Goal: Information Seeking & Learning: Learn about a topic

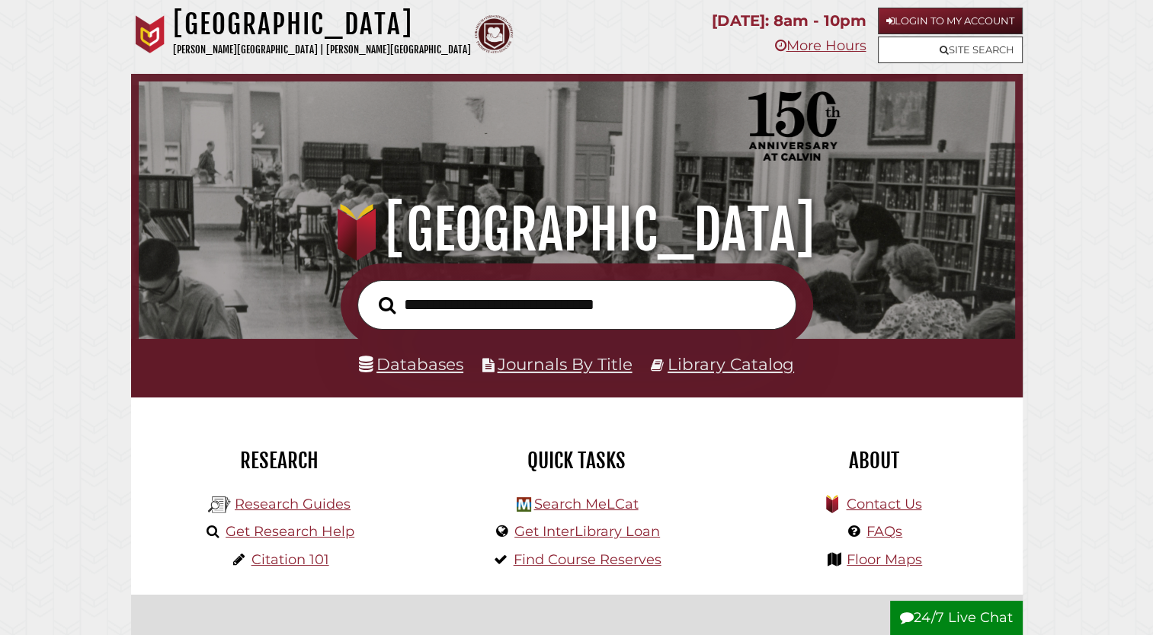
scroll to position [290, 869]
click at [269, 538] on link "Get Research Help" at bounding box center [290, 531] width 129 height 17
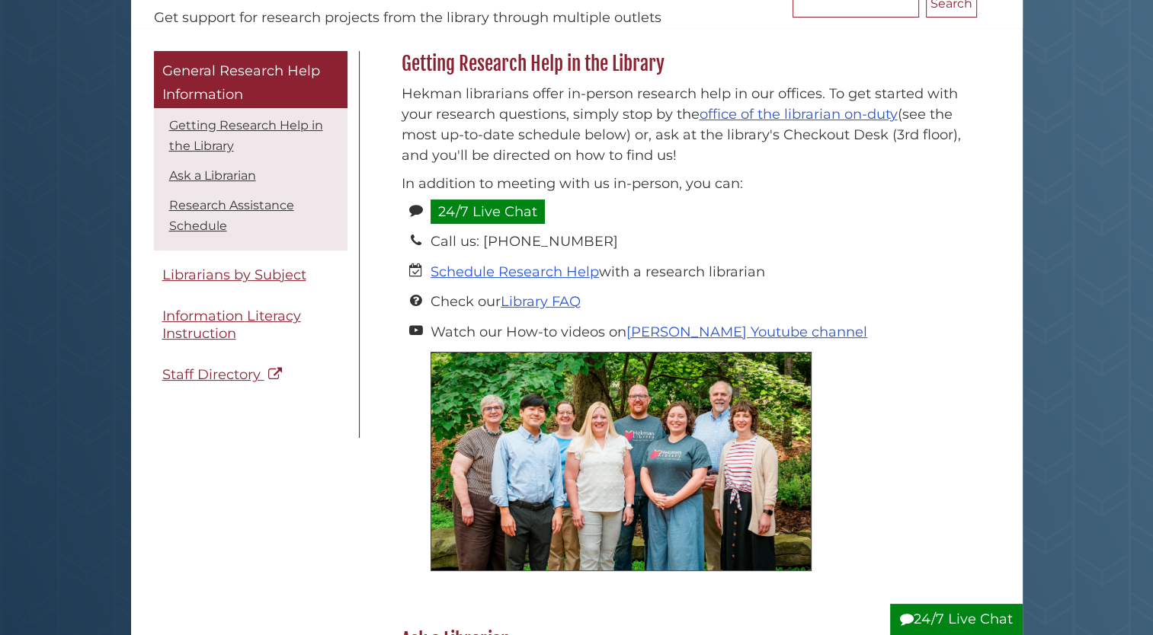
scroll to position [183, 0]
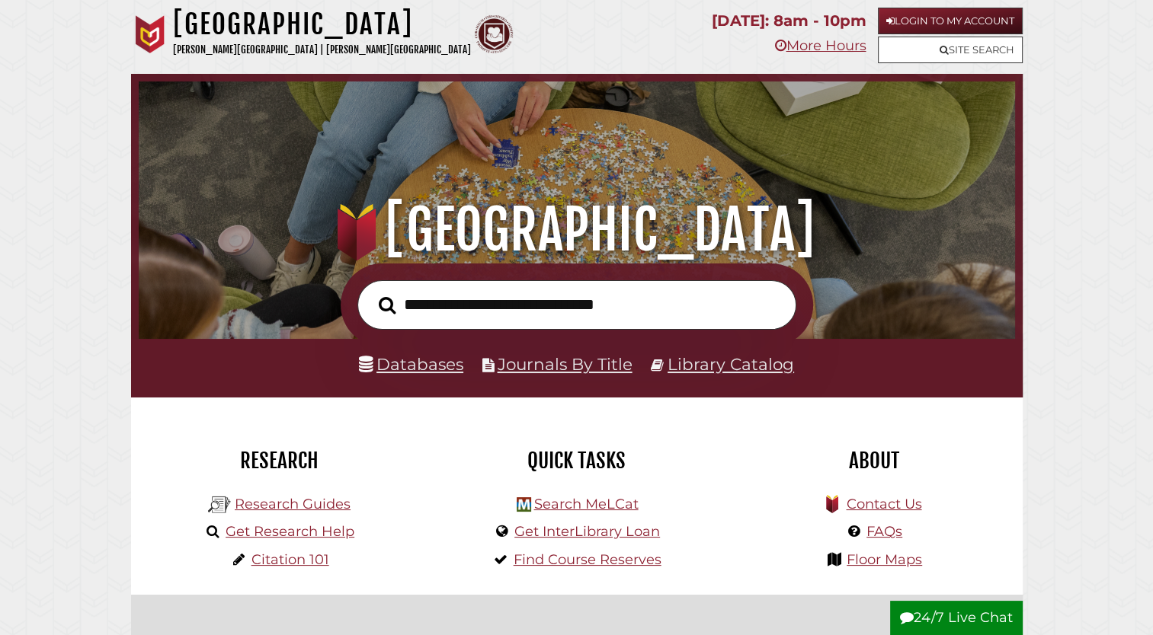
scroll to position [290, 869]
click at [313, 504] on link "Research Guides" at bounding box center [293, 504] width 116 height 17
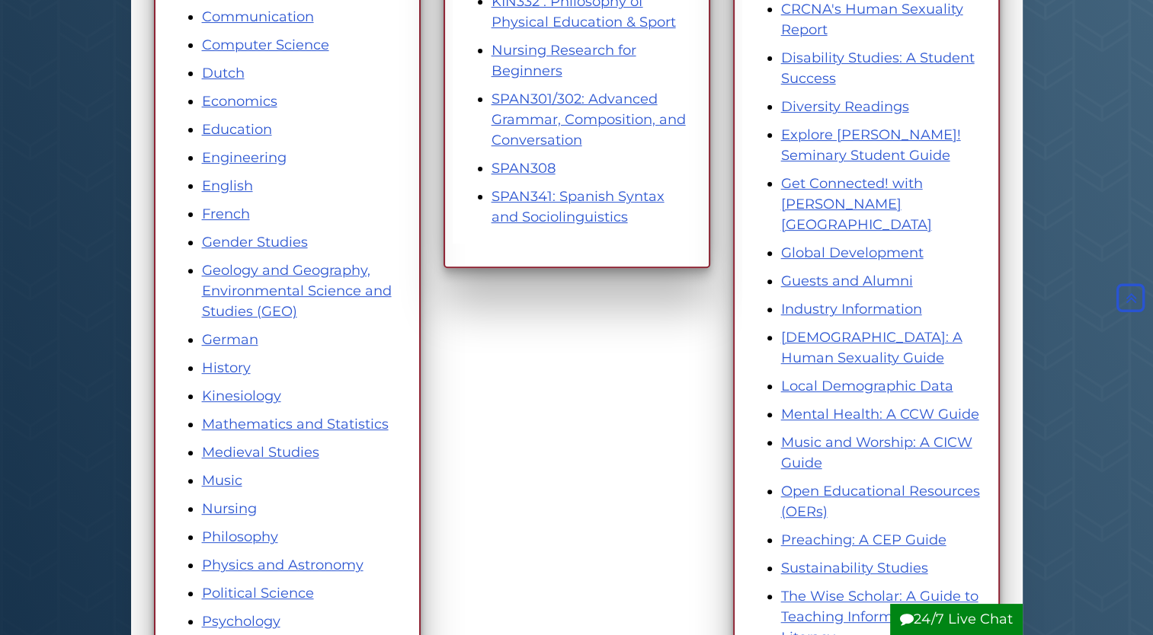
scroll to position [549, 0]
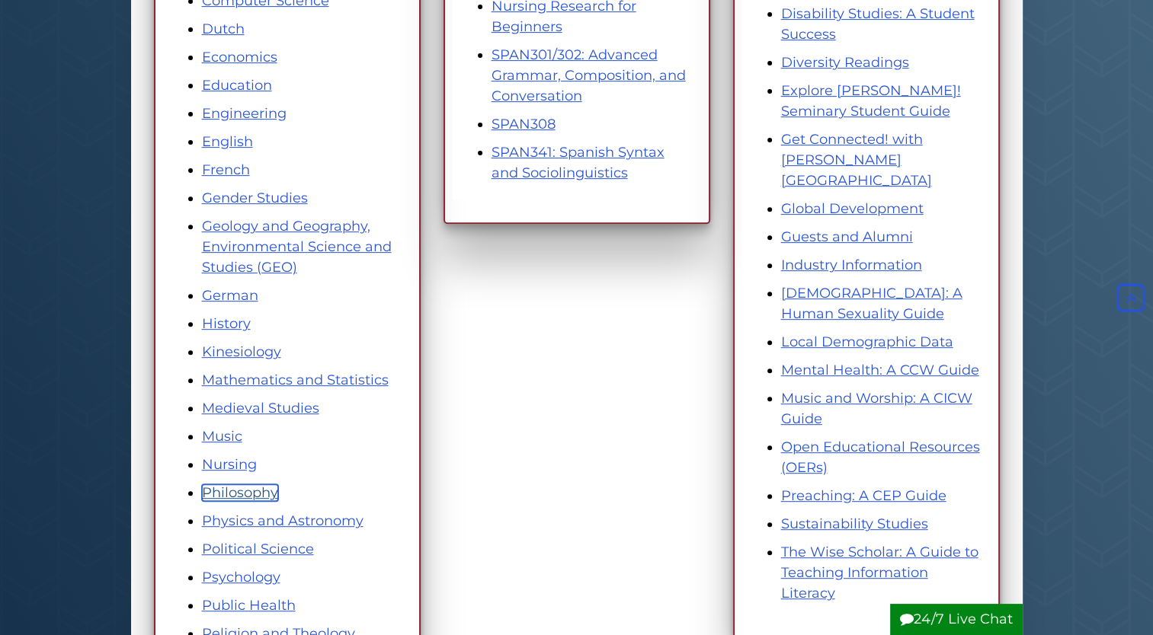
click at [224, 498] on link "Philosophy" at bounding box center [240, 493] width 76 height 17
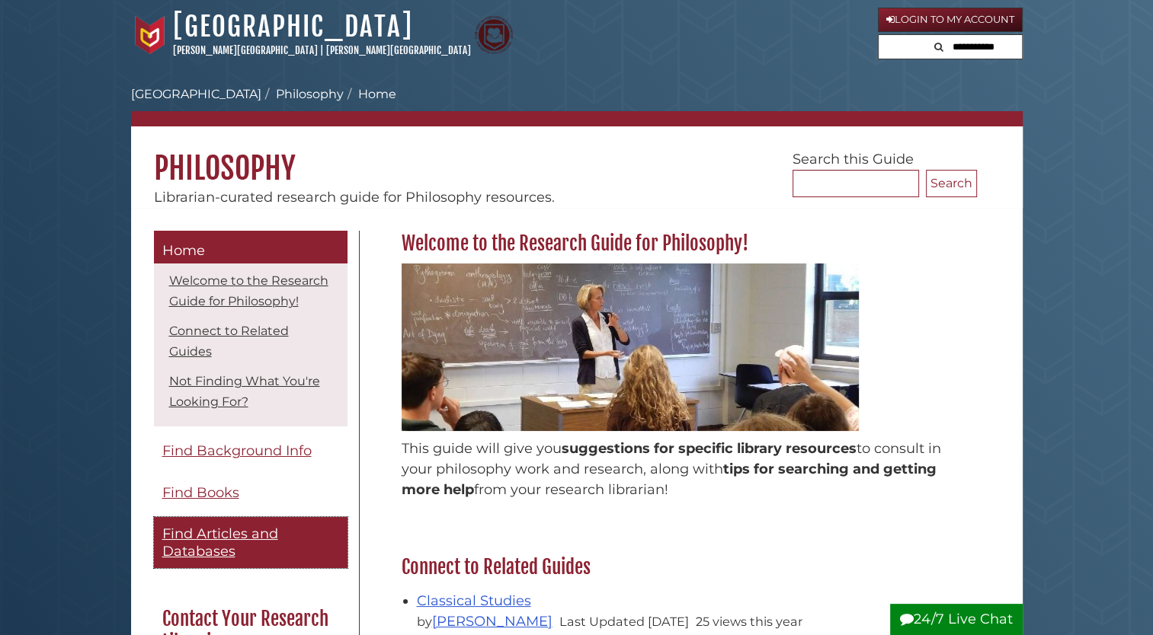
click at [232, 558] on span "Find Articles and Databases" at bounding box center [220, 543] width 116 height 34
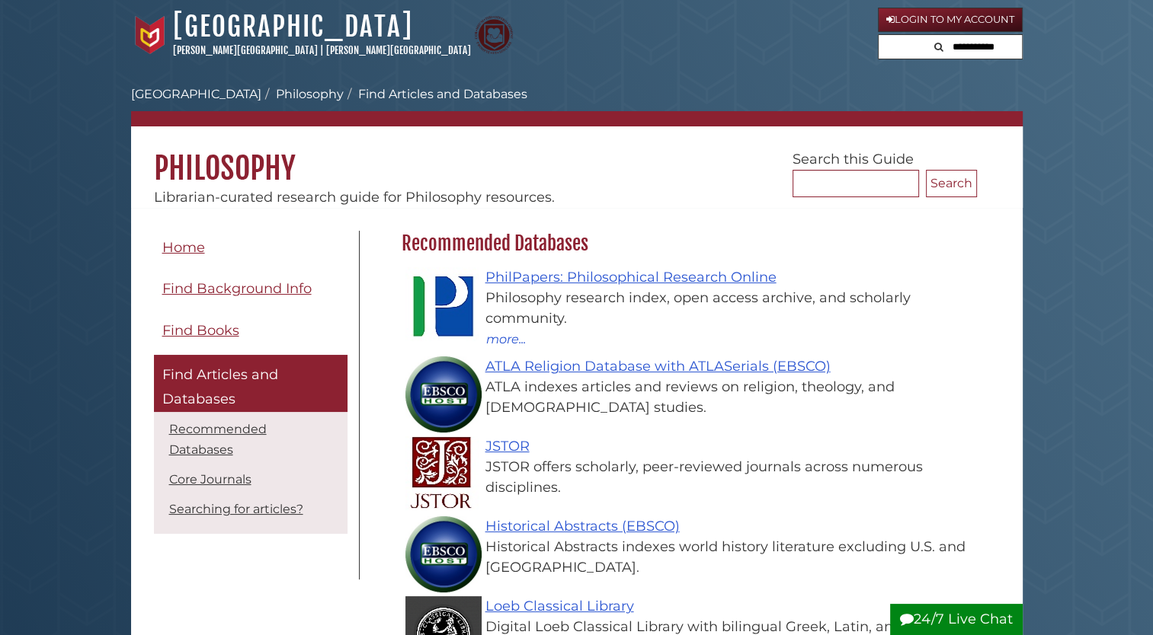
scroll to position [443, 583]
click at [709, 292] on div "Philosophy research index, open access archive, and scholarly community." at bounding box center [693, 308] width 552 height 41
drag, startPoint x: 709, startPoint y: 292, endPoint x: 679, endPoint y: 288, distance: 30.7
click at [679, 288] on div "Philosophy research index, open access archive, and scholarly community." at bounding box center [693, 308] width 552 height 41
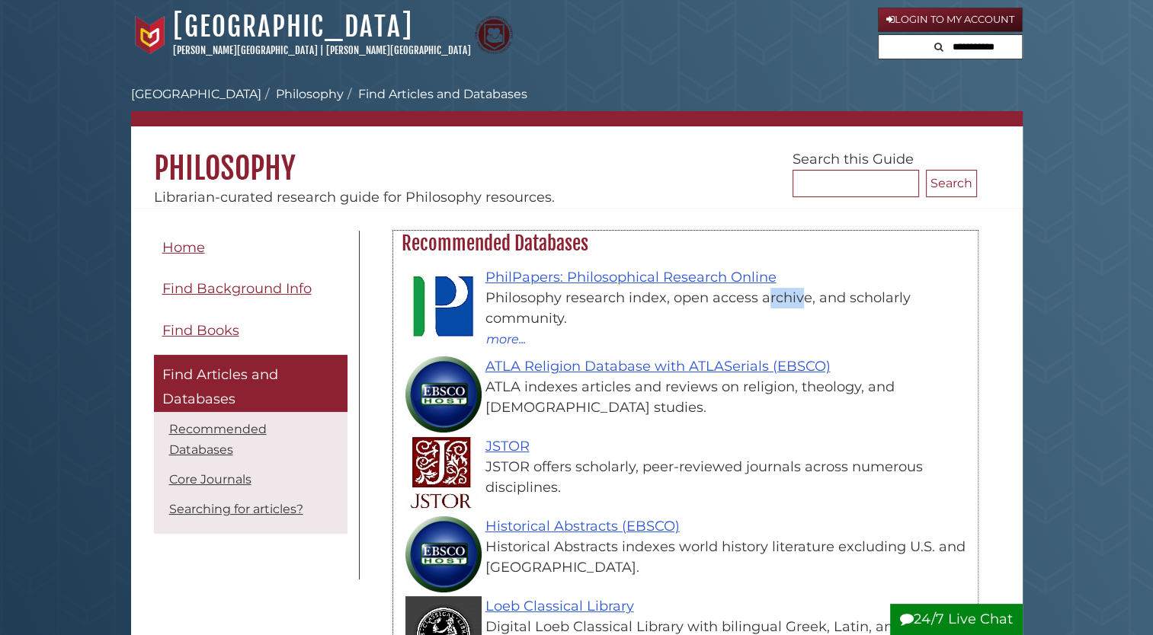
click at [679, 288] on div "Philosophy research index, open access archive, and scholarly community." at bounding box center [693, 308] width 552 height 41
drag, startPoint x: 679, startPoint y: 288, endPoint x: 654, endPoint y: 284, distance: 25.4
click at [654, 284] on link "PhilPapers: Philosophical Research Online" at bounding box center [630, 277] width 291 height 17
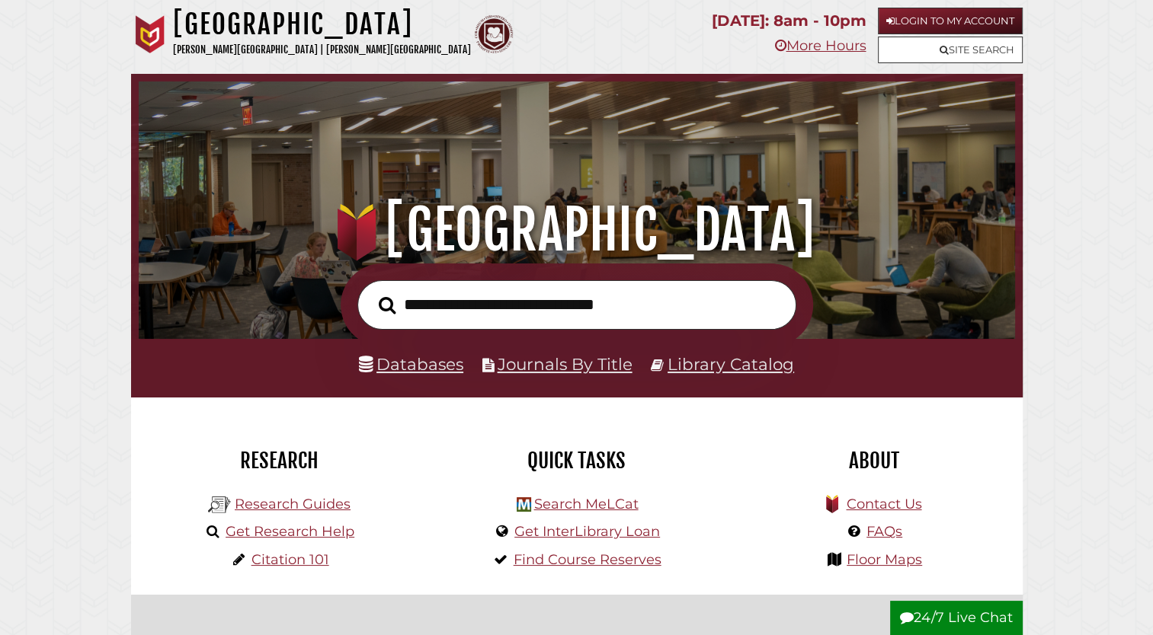
scroll to position [290, 869]
click at [311, 504] on link "Research Guides" at bounding box center [293, 504] width 116 height 17
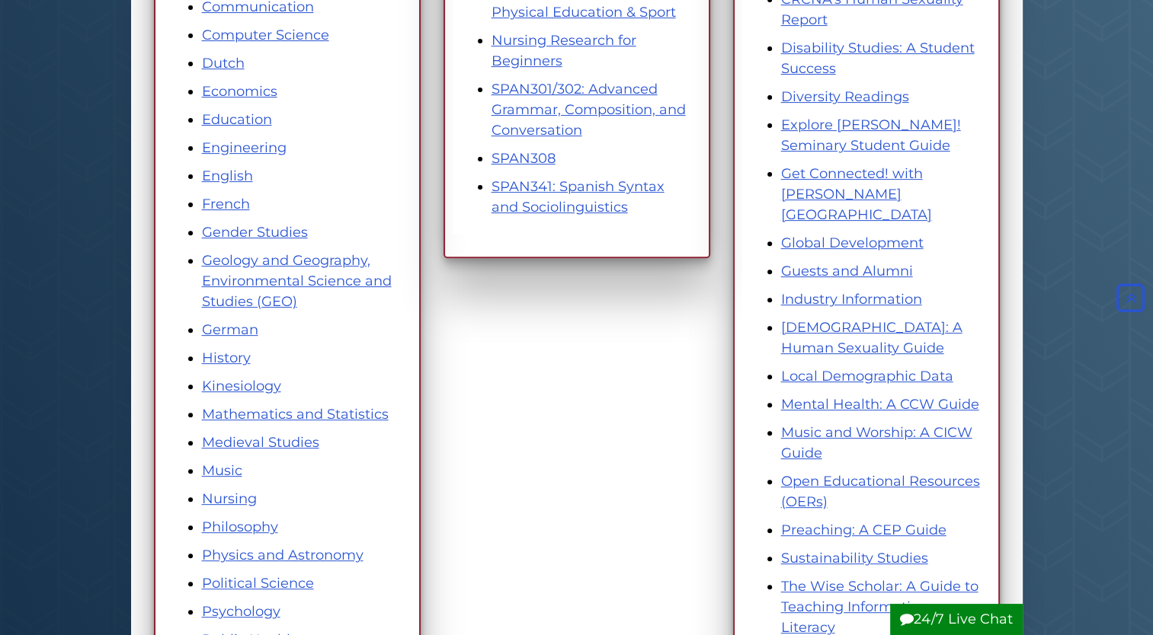
scroll to position [518, 0]
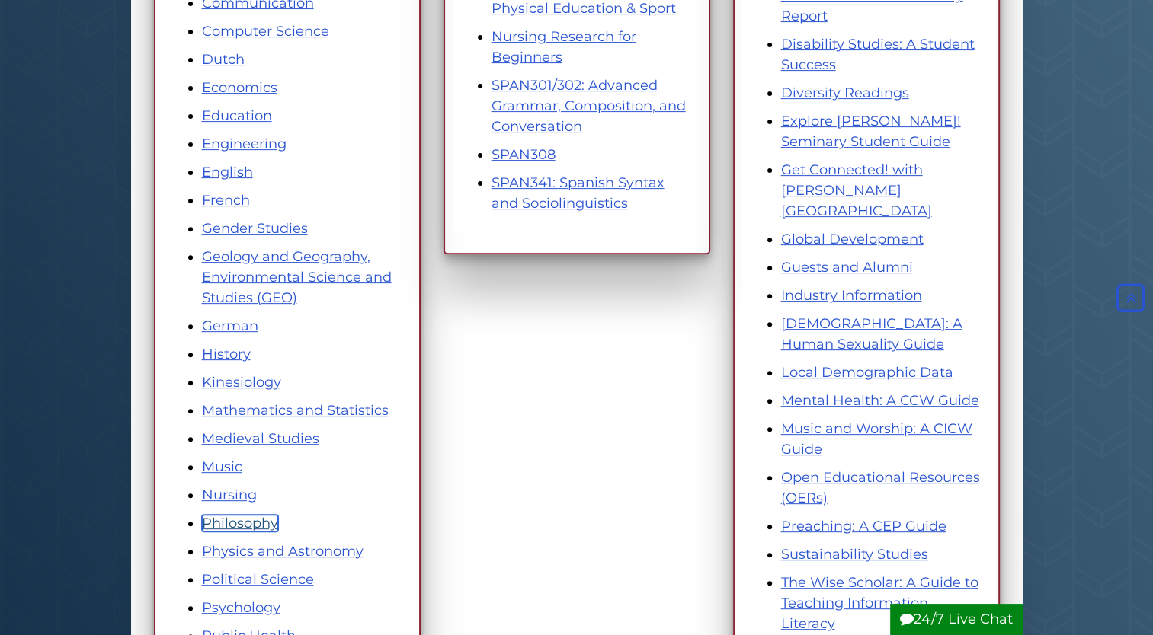
click at [258, 529] on link "Philosophy" at bounding box center [240, 523] width 76 height 17
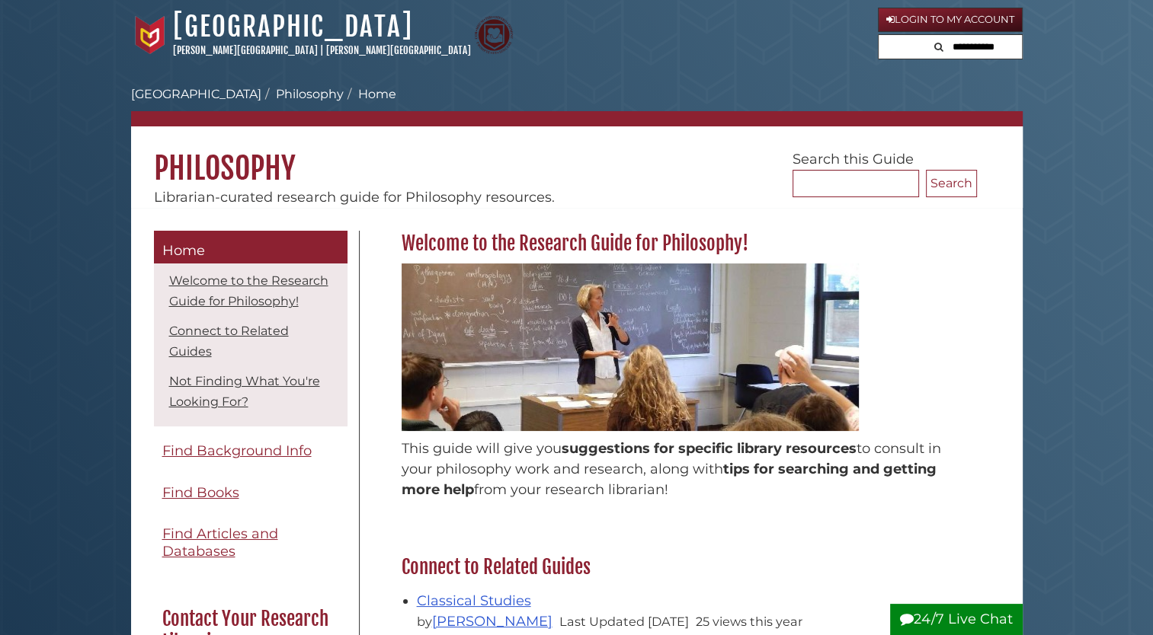
click at [326, 233] on link "Home" at bounding box center [251, 248] width 194 height 34
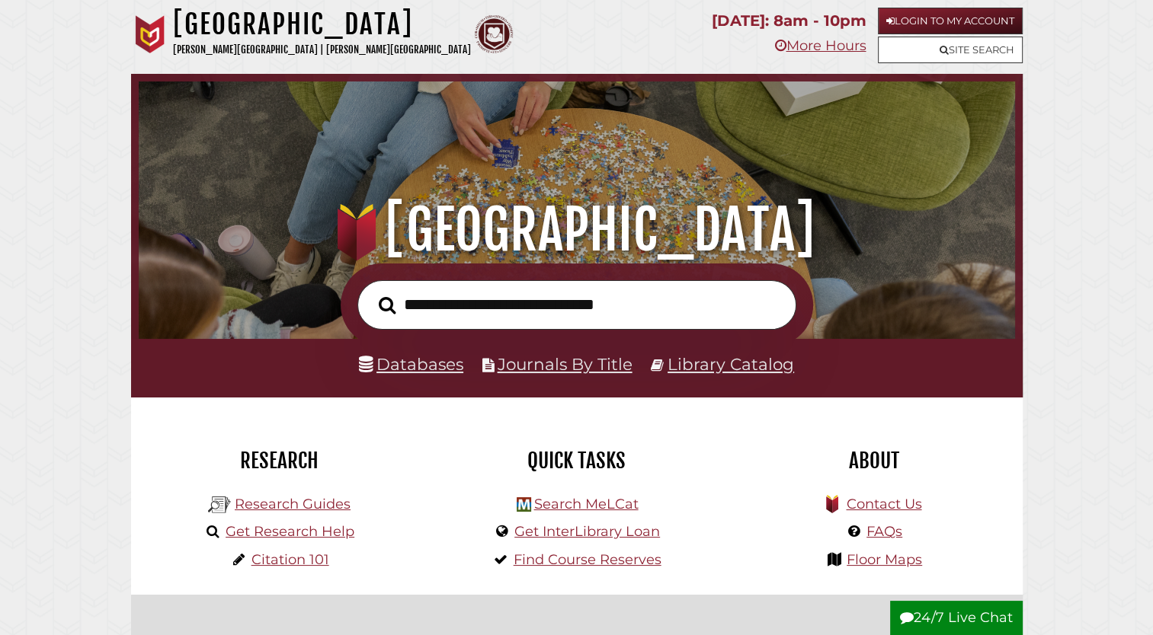
scroll to position [290, 869]
click at [278, 517] on li "Research Guides" at bounding box center [279, 503] width 150 height 28
click at [280, 514] on li "Research Guides" at bounding box center [279, 503] width 150 height 28
click at [283, 509] on link "Research Guides" at bounding box center [293, 504] width 116 height 17
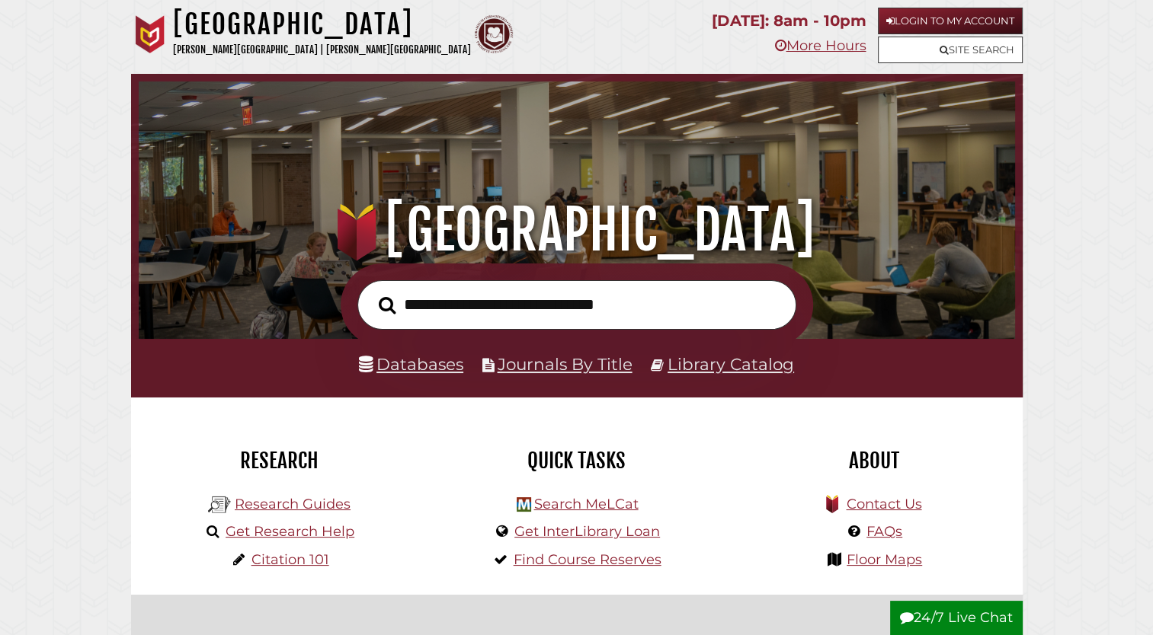
scroll to position [290, 869]
click at [397, 373] on link "Databases" at bounding box center [411, 364] width 104 height 20
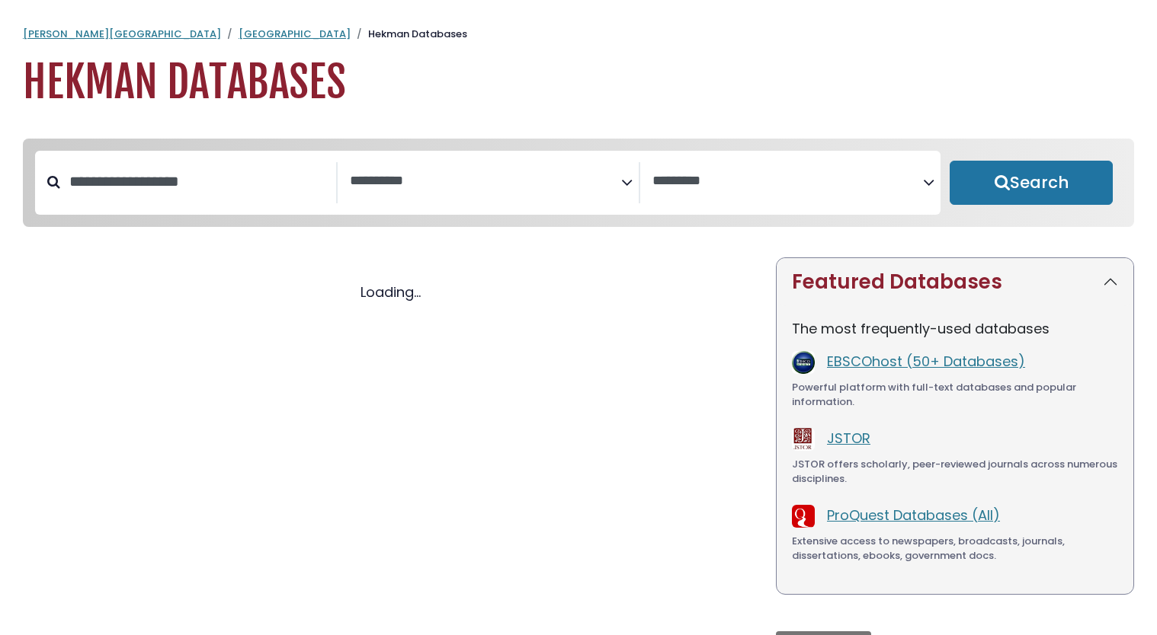
select select "Database Subject Filter"
select select "Database Vendors Filter"
select select "Database Subject Filter"
select select "Database Vendors Filter"
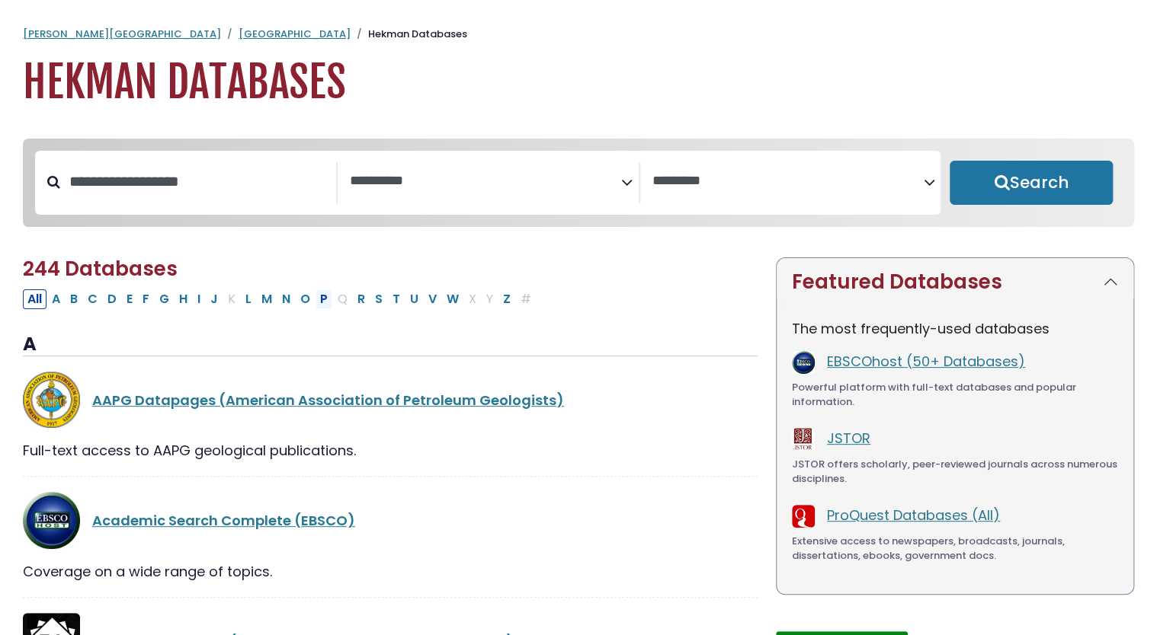
click at [315, 300] on button "P" at bounding box center [323, 300] width 17 height 20
select select "Database Subject Filter"
select select "Database Vendors Filter"
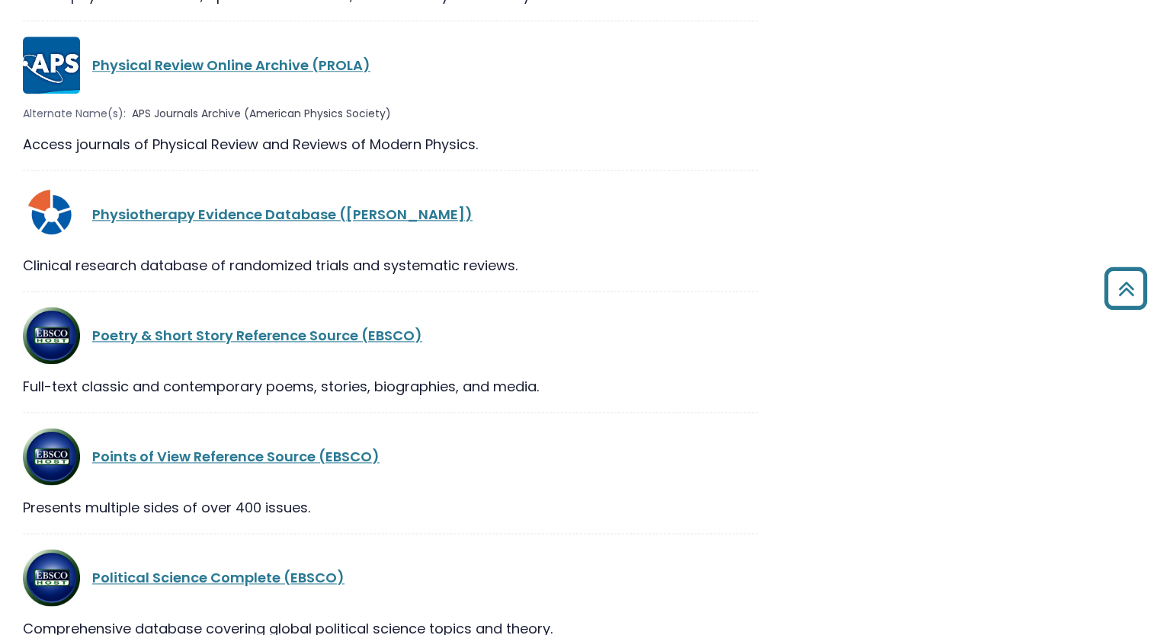
scroll to position [701, 0]
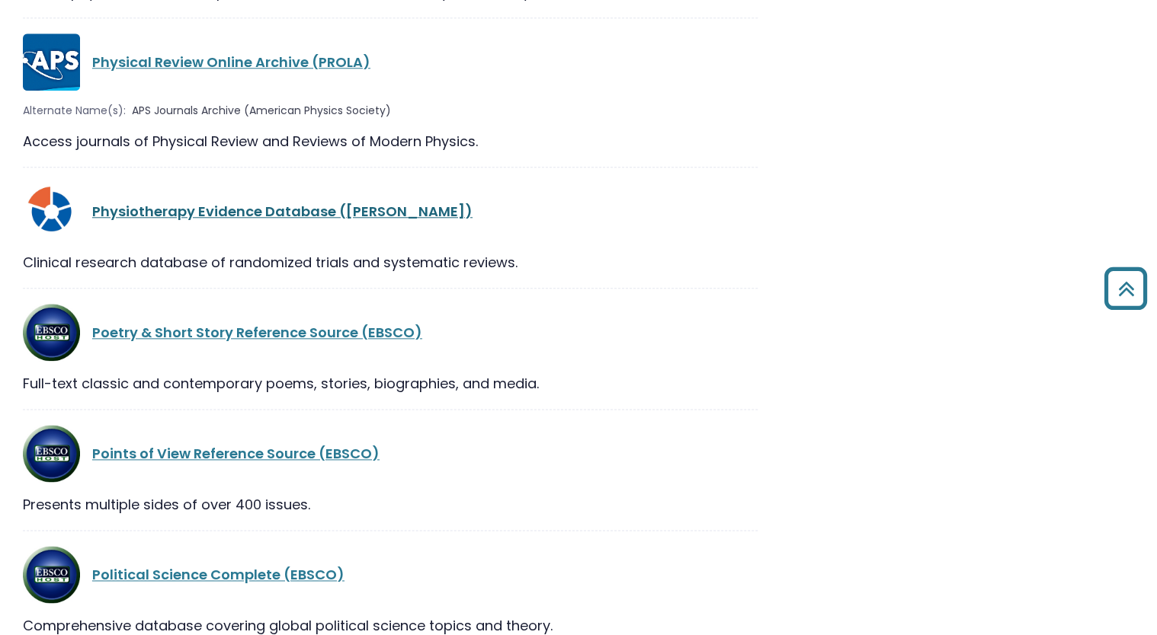
click at [246, 214] on link "Physiotherapy Evidence Database (PEDro)" at bounding box center [282, 211] width 380 height 19
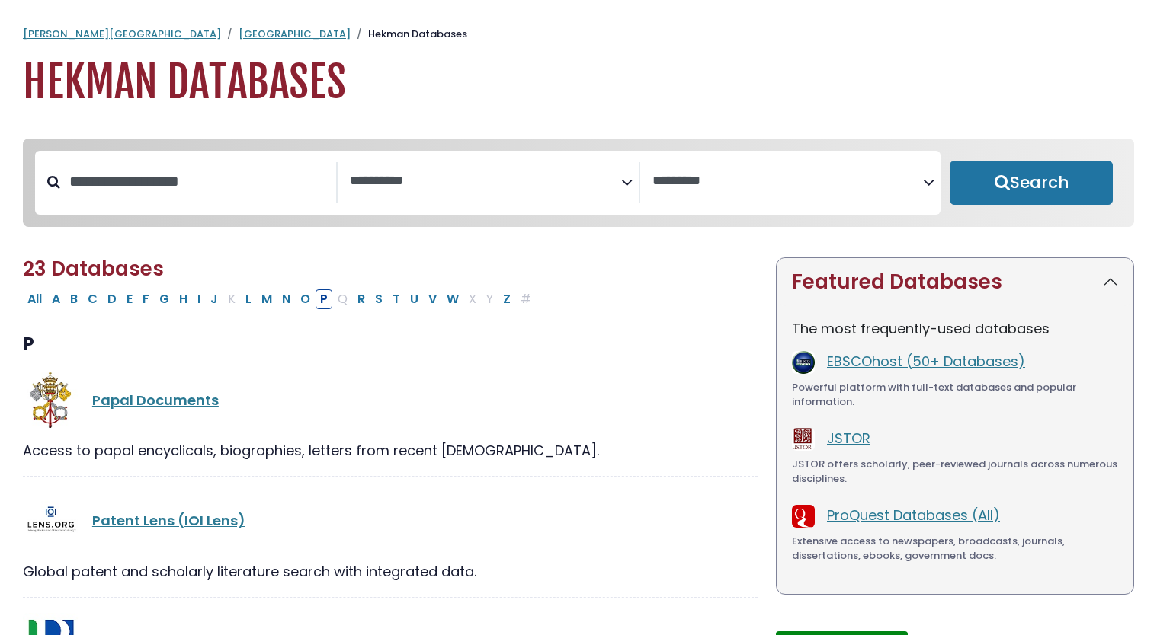
select select "Database Subject Filter"
select select "Database Vendors Filter"
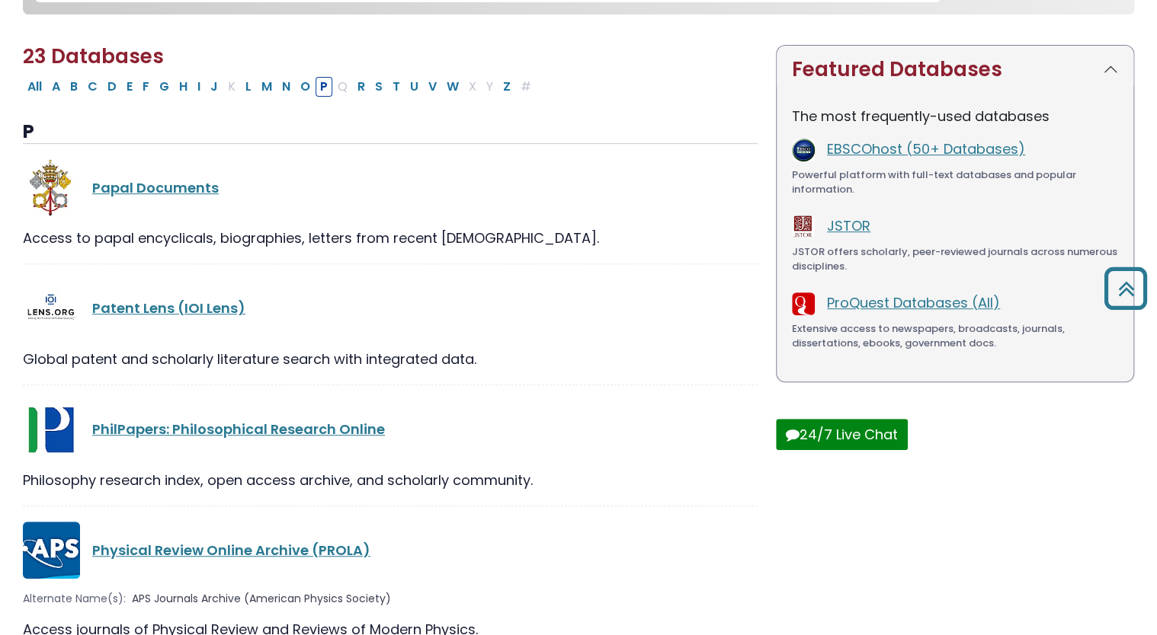
scroll to position [213, 0]
click at [254, 438] on link "PhilPapers: Philosophical Research Online" at bounding box center [238, 428] width 293 height 19
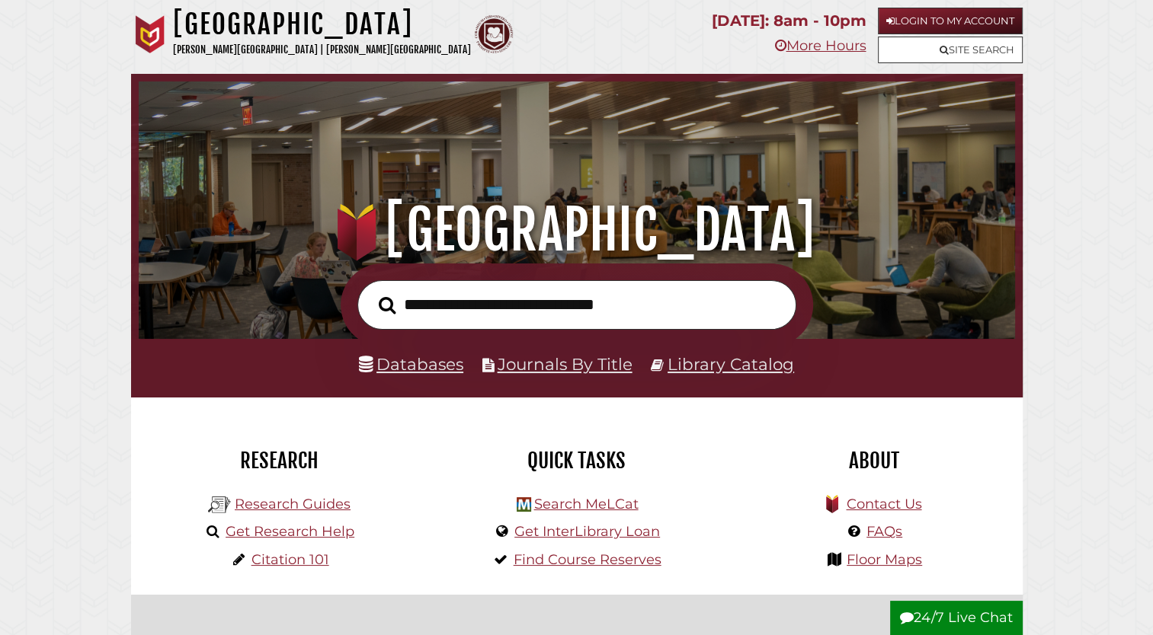
scroll to position [290, 869]
click at [409, 308] on input "text" at bounding box center [576, 305] width 439 height 50
type input "**********"
click at [371, 293] on button "Search" at bounding box center [387, 306] width 32 height 27
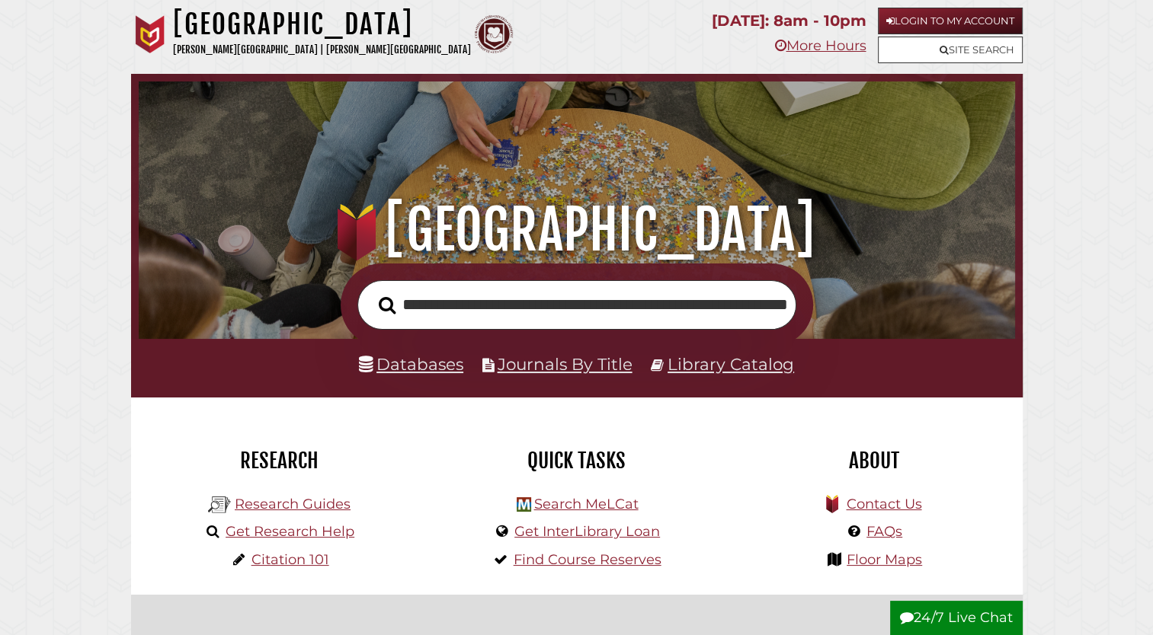
scroll to position [0, 130]
type input "**********"
click at [371, 293] on button "Search" at bounding box center [387, 306] width 32 height 27
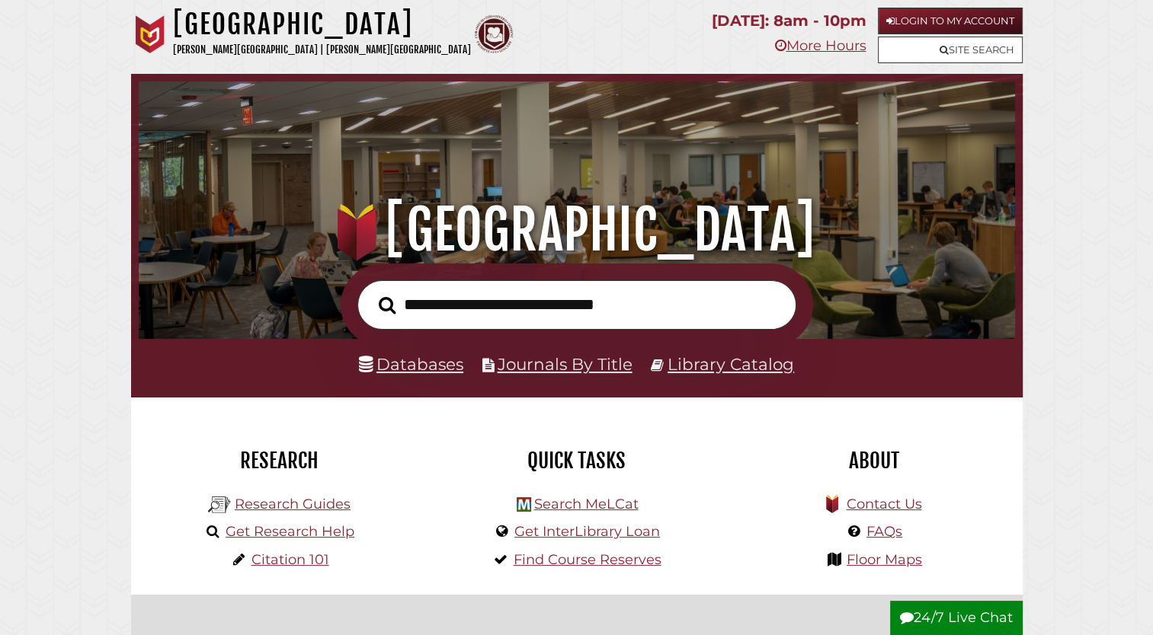
scroll to position [290, 869]
click at [478, 300] on input "text" at bounding box center [576, 305] width 439 height 50
type input "**********"
click at [371, 293] on button "Search" at bounding box center [387, 306] width 32 height 27
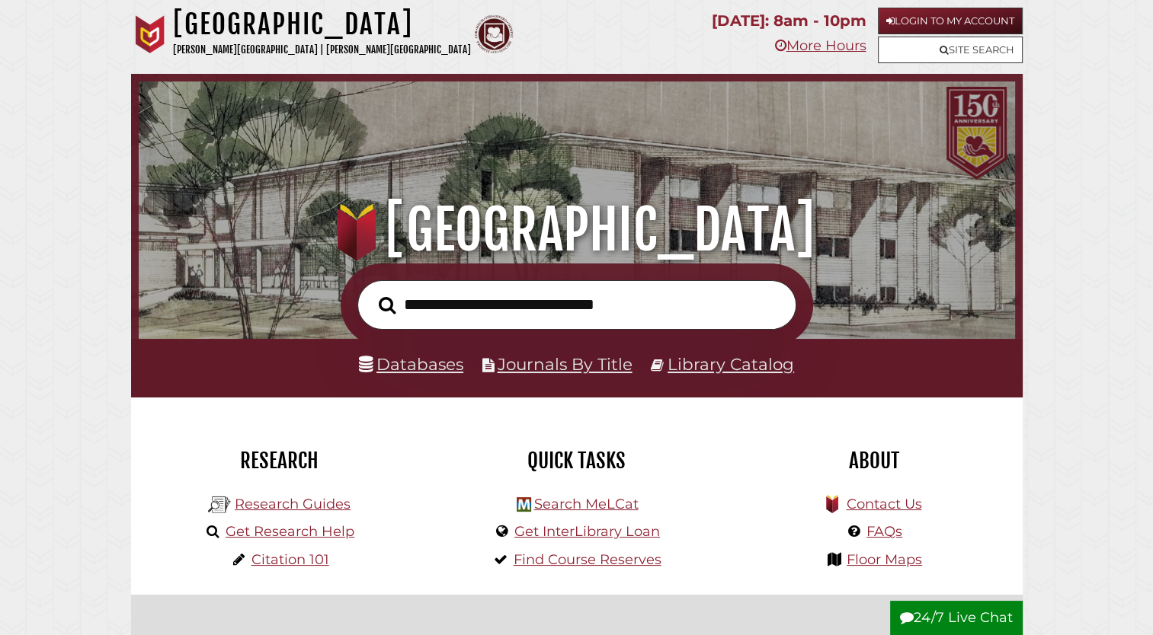
scroll to position [290, 869]
click at [430, 303] on input "text" at bounding box center [576, 305] width 439 height 50
type input "**********"
click at [371, 293] on button "Search" at bounding box center [387, 306] width 32 height 27
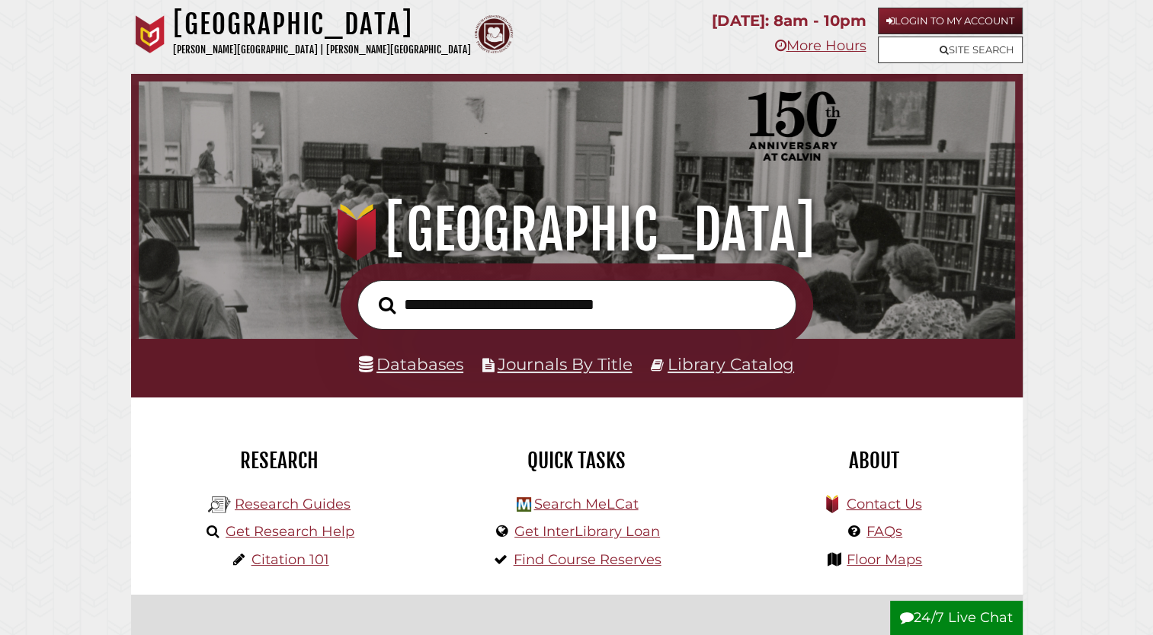
scroll to position [290, 869]
click at [402, 318] on input "text" at bounding box center [576, 305] width 439 height 50
click at [431, 300] on input "text" at bounding box center [576, 305] width 439 height 50
type input "**********"
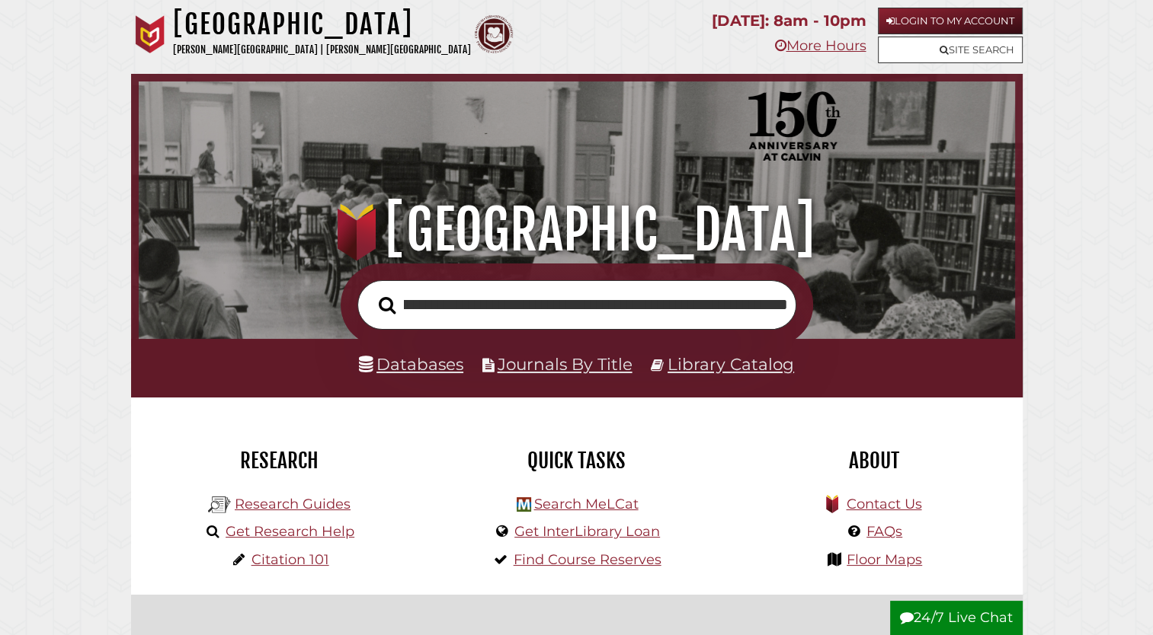
click at [371, 293] on button "Search" at bounding box center [387, 306] width 32 height 27
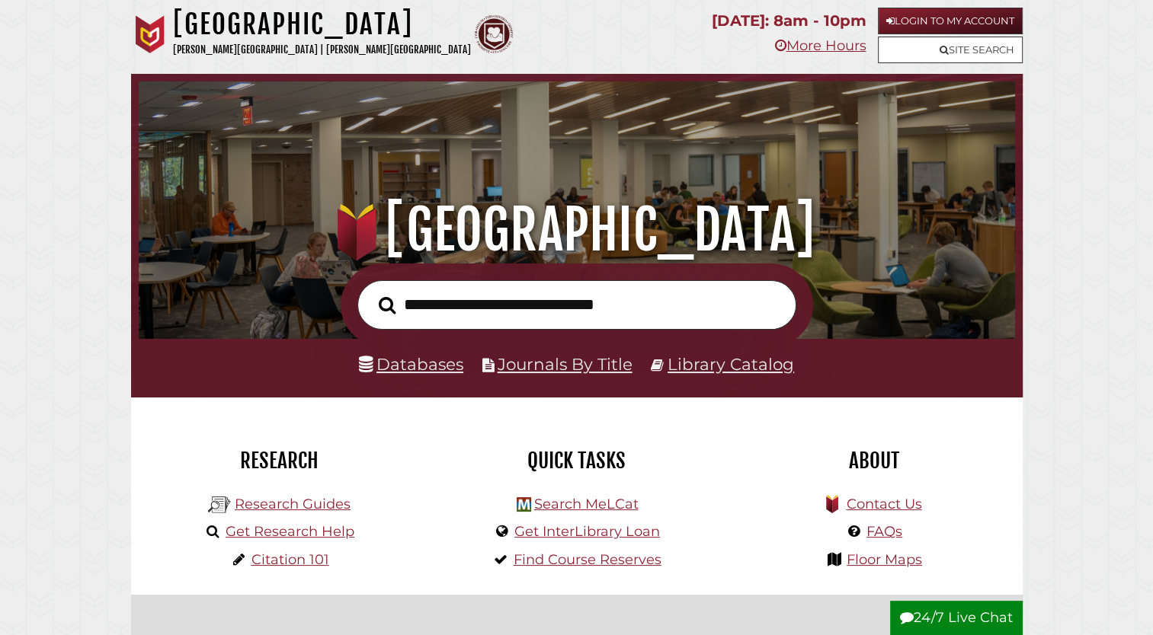
scroll to position [290, 869]
click at [399, 374] on link "Databases" at bounding box center [411, 364] width 104 height 20
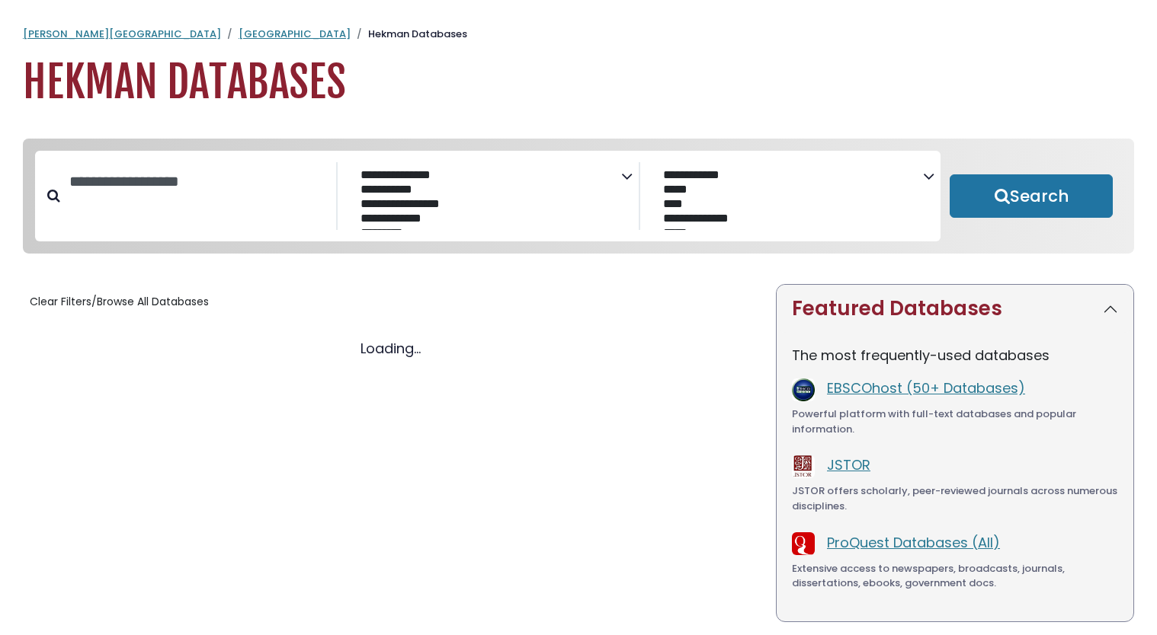
select select "Database Subject Filter"
select select "Database Vendors Filter"
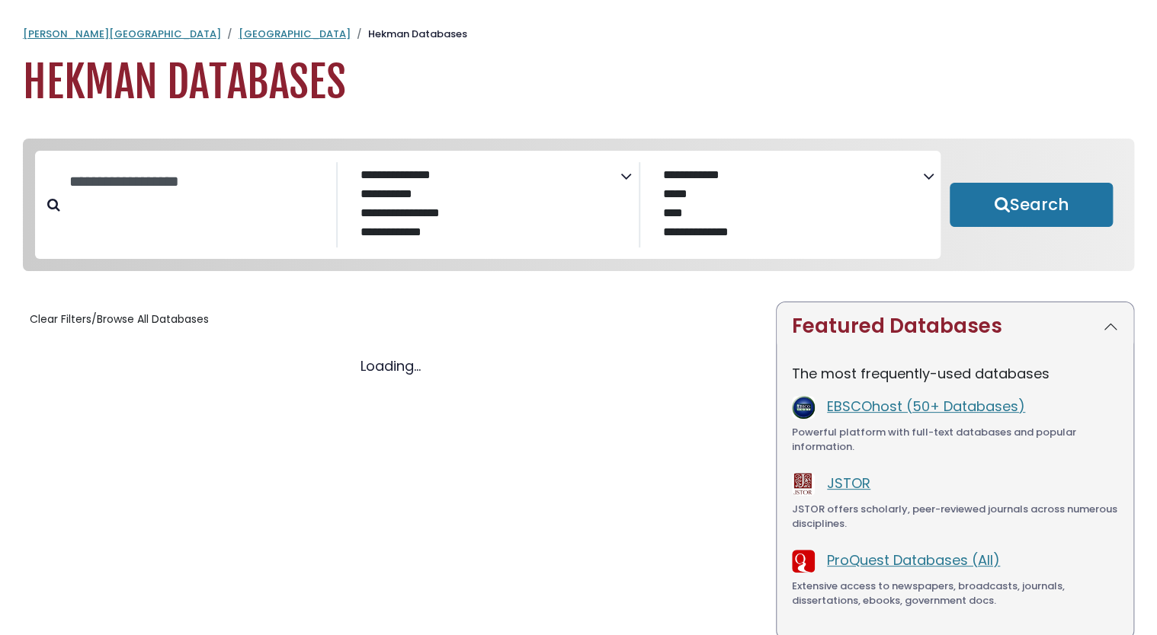
select select "Database Subject Filter"
select select "Database Vendors Filter"
select select "Database Subject Filter"
select select "Database Vendors Filter"
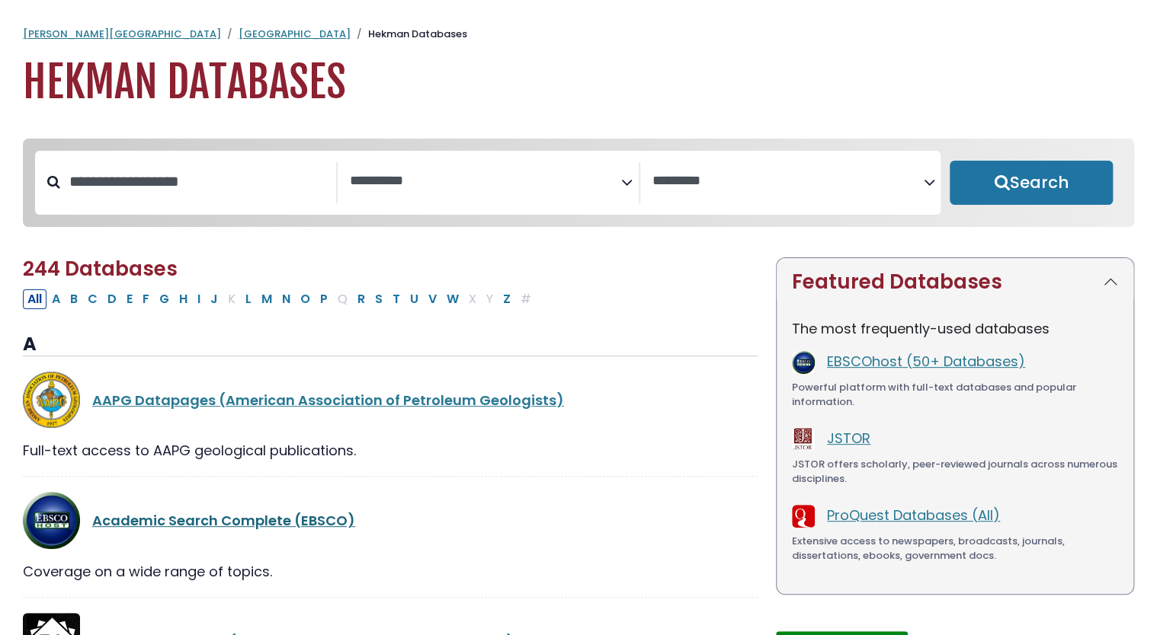
click at [238, 528] on link "Academic Search Complete (EBSCO)" at bounding box center [223, 520] width 263 height 19
select select "Database Subject Filter"
select select "Database Vendors Filter"
click at [319, 302] on button "P" at bounding box center [323, 300] width 17 height 20
select select "Database Subject Filter"
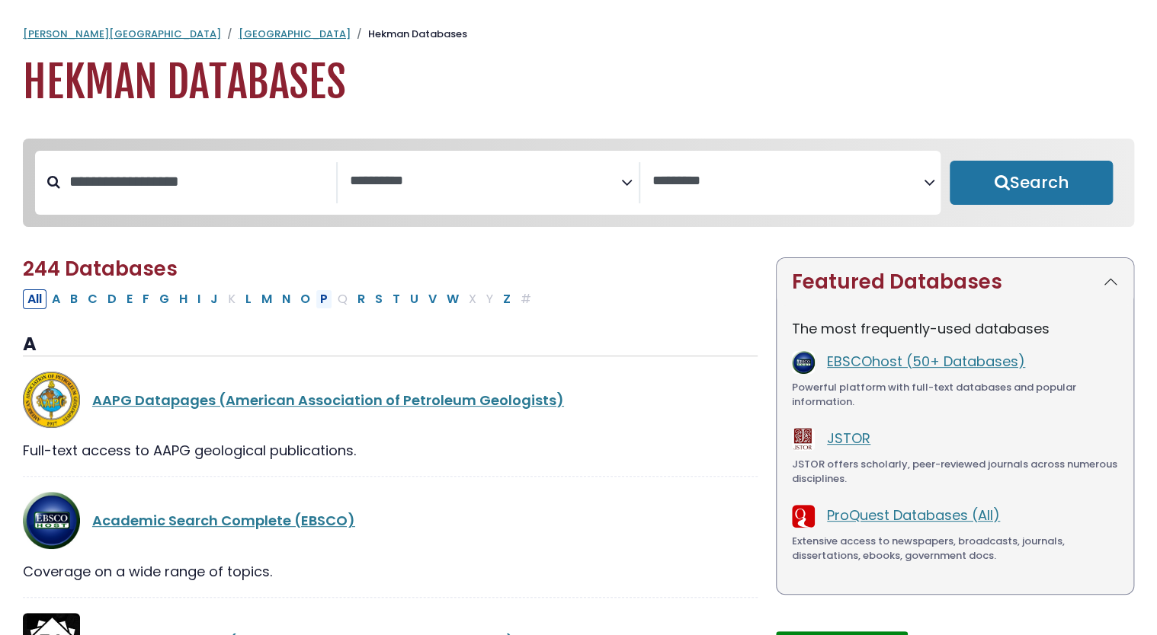
select select "Database Vendors Filter"
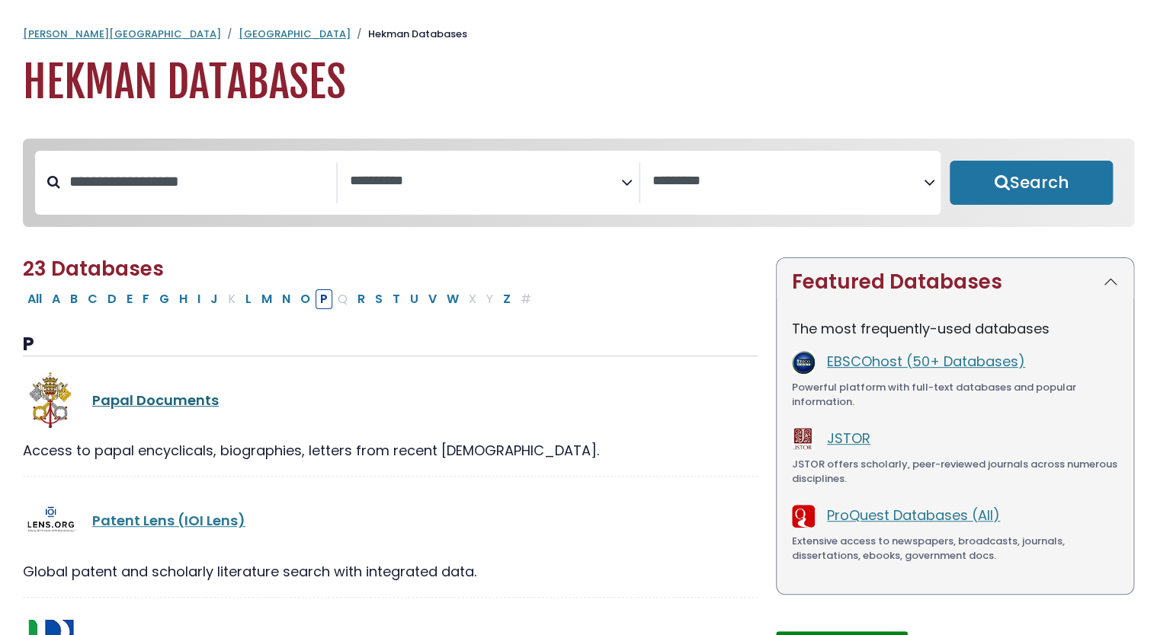
click at [200, 403] on link "Papal Documents" at bounding box center [155, 400] width 126 height 19
select select "Database Subject Filter"
select select "Database Vendors Filter"
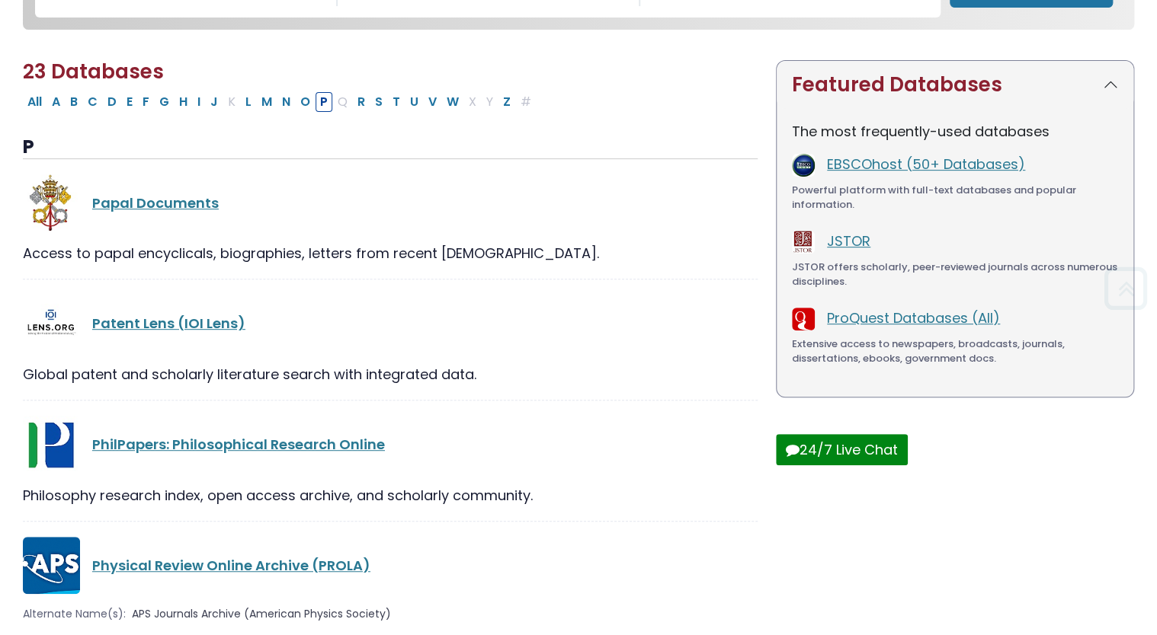
scroll to position [305, 0]
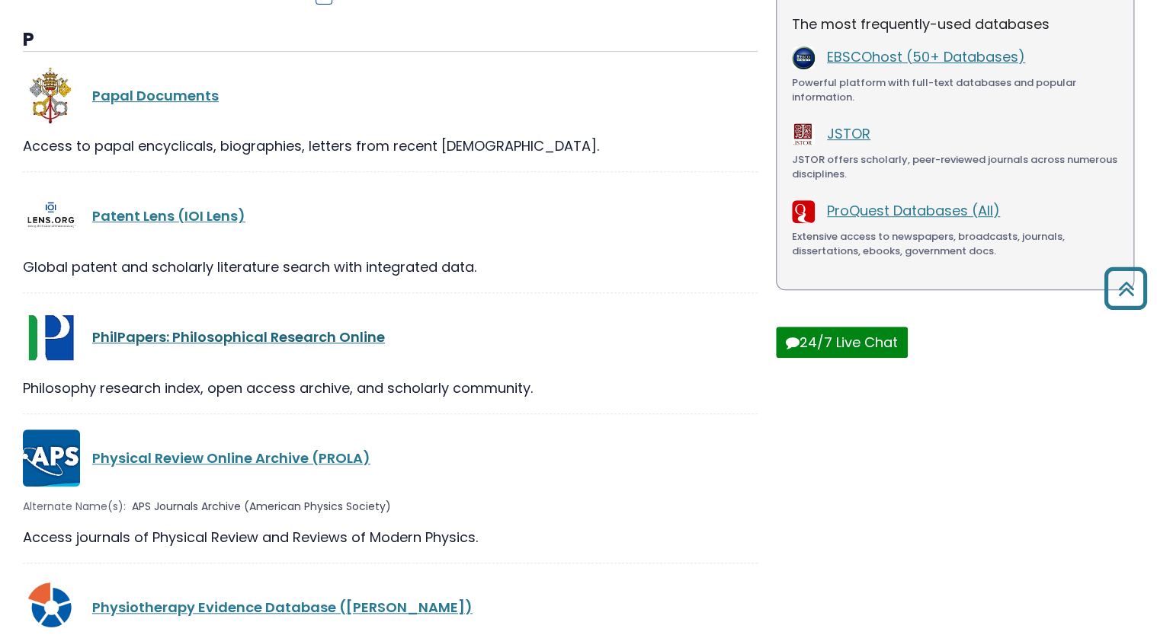
click at [340, 342] on link "PhilPapers: Philosophical Research Online" at bounding box center [238, 337] width 293 height 19
